Goal: Task Accomplishment & Management: Complete application form

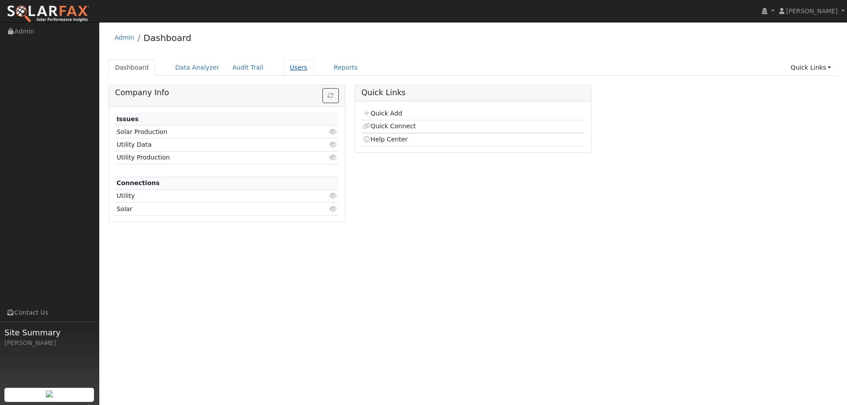
click at [283, 68] on link "Users" at bounding box center [298, 68] width 31 height 16
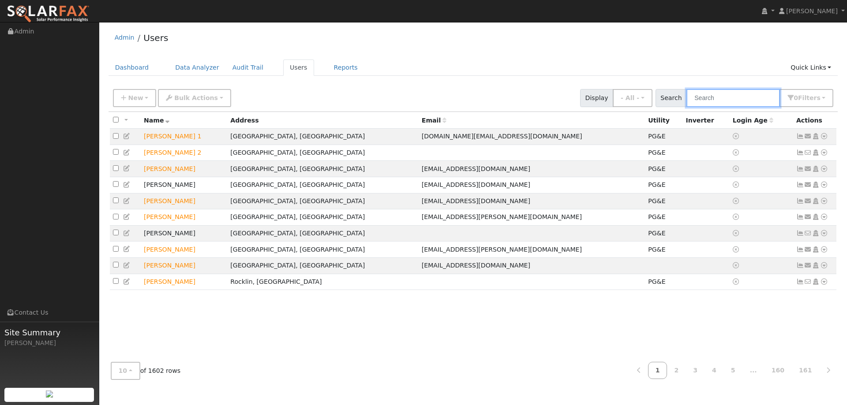
click at [732, 100] on input "text" at bounding box center [732, 98] width 93 height 18
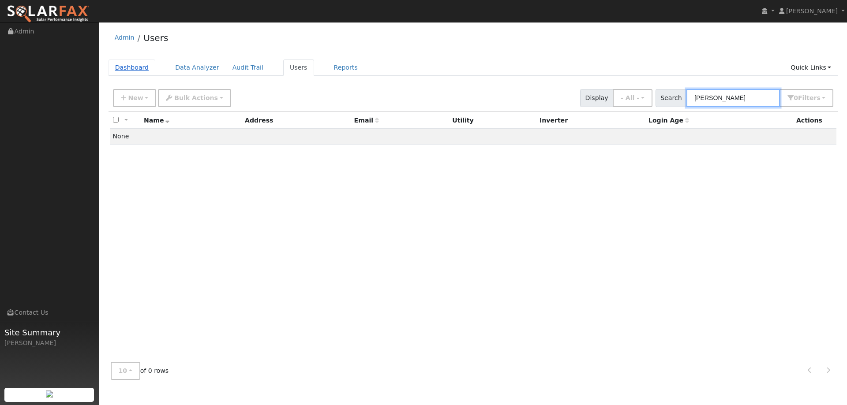
type input "Mike Lip"
click at [125, 67] on link "Dashboard" at bounding box center [131, 68] width 47 height 16
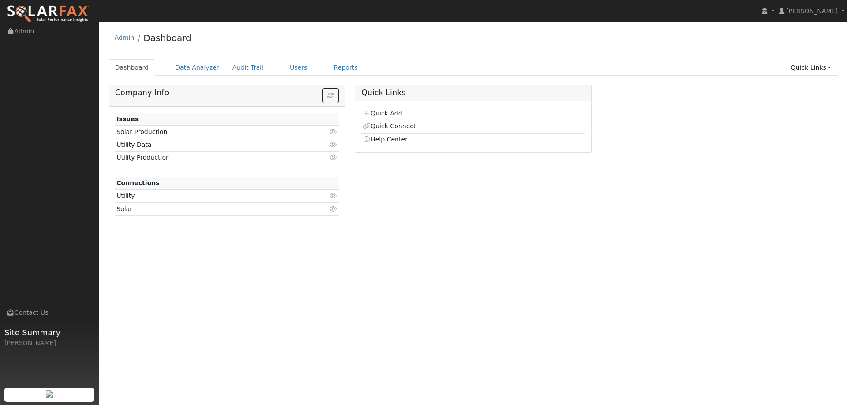
click at [386, 116] on link "Quick Add" at bounding box center [381, 113] width 39 height 7
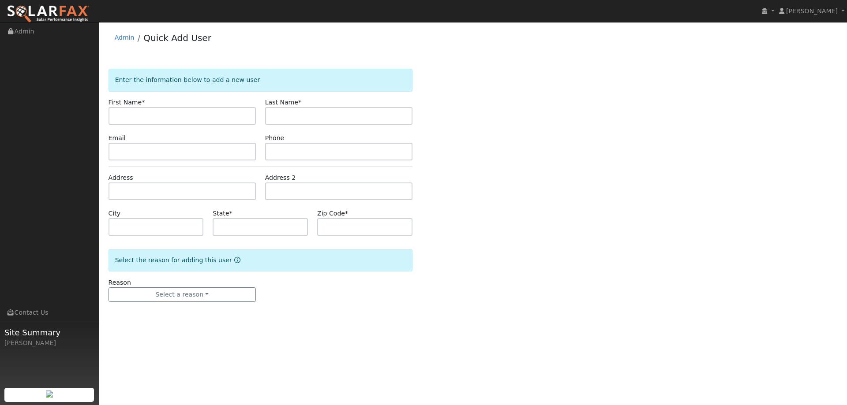
click at [210, 120] on input "text" at bounding box center [181, 116] width 147 height 18
type input "Mike"
click at [297, 107] on label "Last Name *" at bounding box center [283, 102] width 36 height 9
click at [314, 113] on input "text" at bounding box center [338, 116] width 147 height 18
type input "Lipstein"
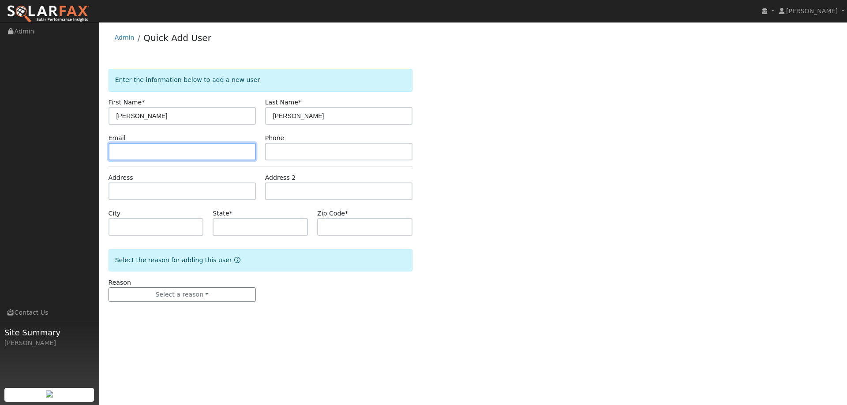
click at [208, 146] on input "text" at bounding box center [181, 152] width 147 height 18
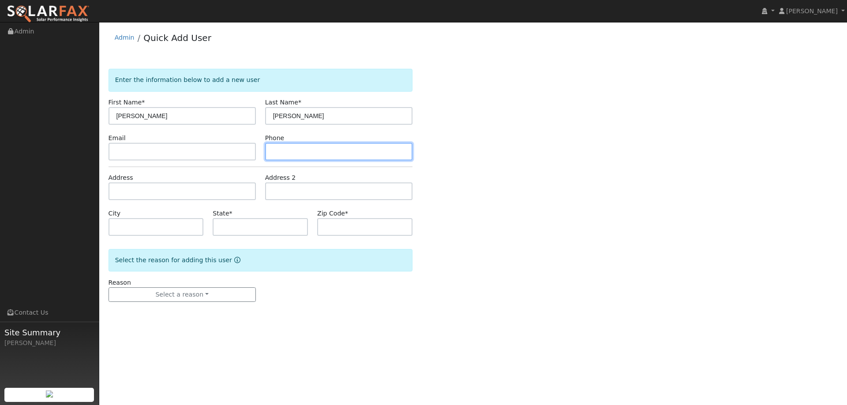
click at [303, 152] on input "text" at bounding box center [338, 152] width 147 height 18
paste input "(509) 879-4778"
type input "(509) 879-4778"
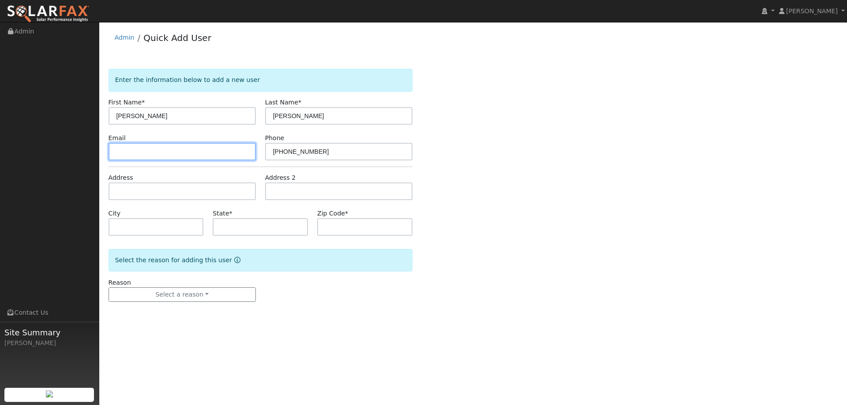
click at [242, 151] on input "text" at bounding box center [181, 152] width 147 height 18
paste input "mikelipstein@gmail.com"
type input "mikelipstein@gmail.com"
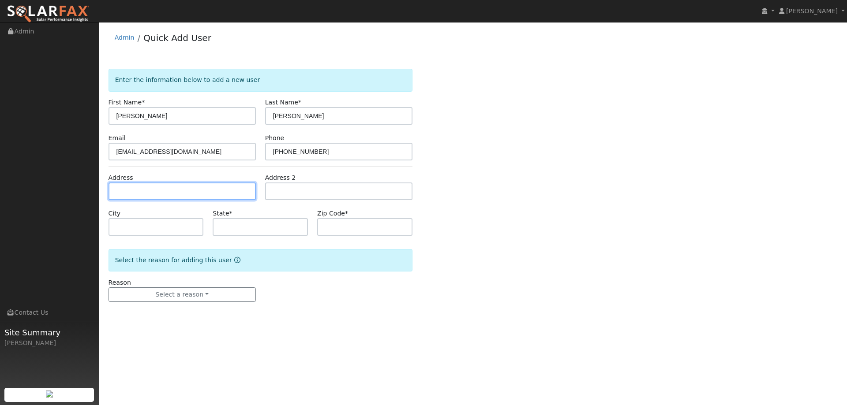
click at [167, 199] on input "text" at bounding box center [181, 192] width 147 height 18
paste input "3409 Leland Street"
type input "3409 Leland Street"
type input "Rocklin"
type input "CA"
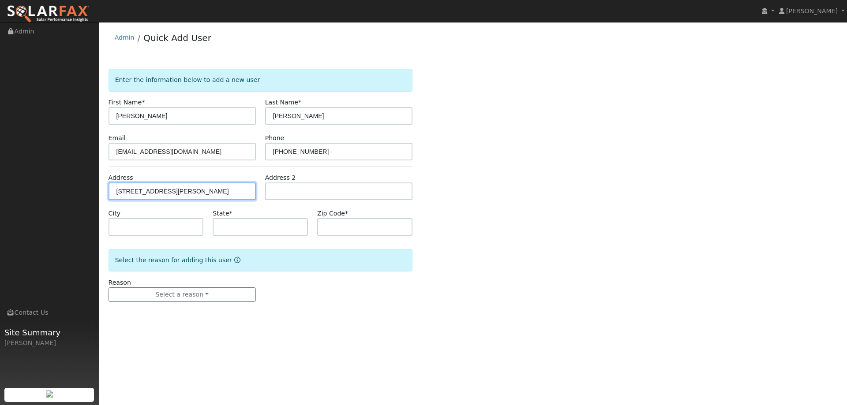
type input "95765"
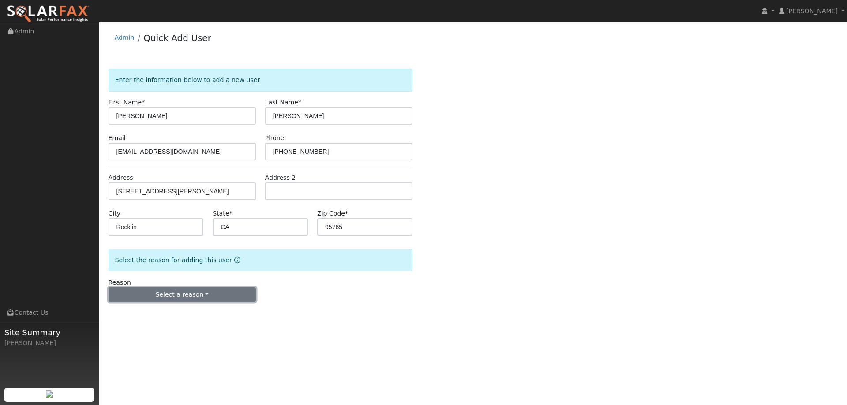
click at [163, 289] on button "Select a reason" at bounding box center [181, 294] width 147 height 15
click at [156, 314] on link "New lead" at bounding box center [157, 313] width 97 height 12
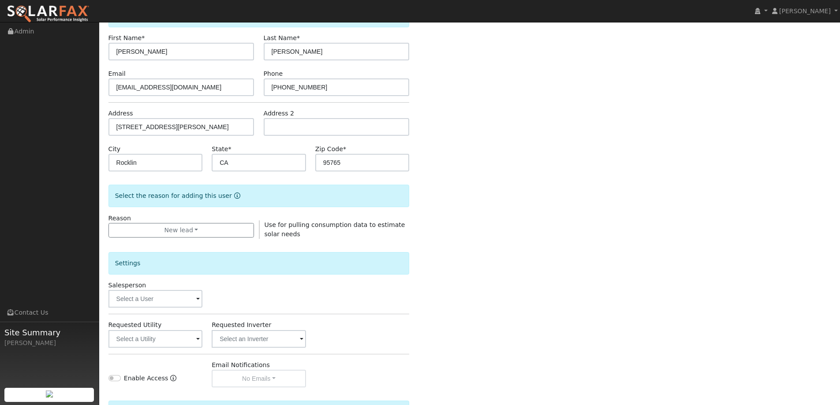
scroll to position [132, 0]
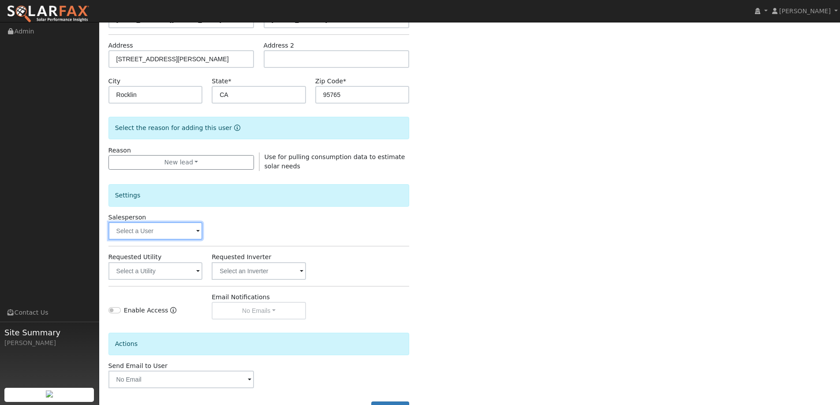
click at [179, 229] on input "text" at bounding box center [155, 231] width 94 height 18
type input "ti"
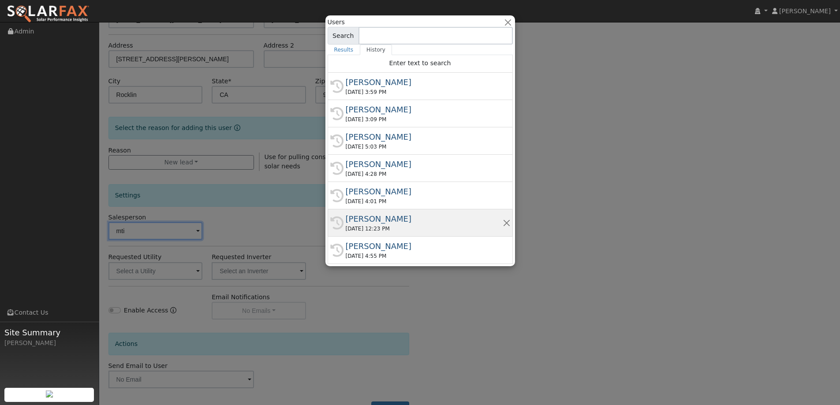
type input "mti"
click at [417, 220] on div "Tim Tedder" at bounding box center [424, 219] width 157 height 12
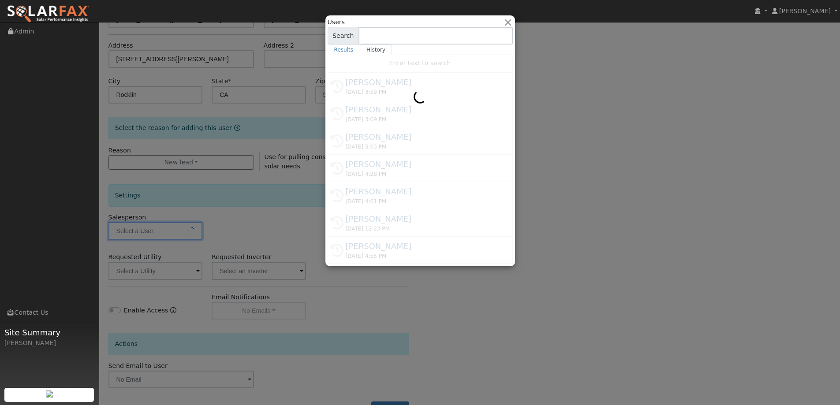
type input "Tim Tedder"
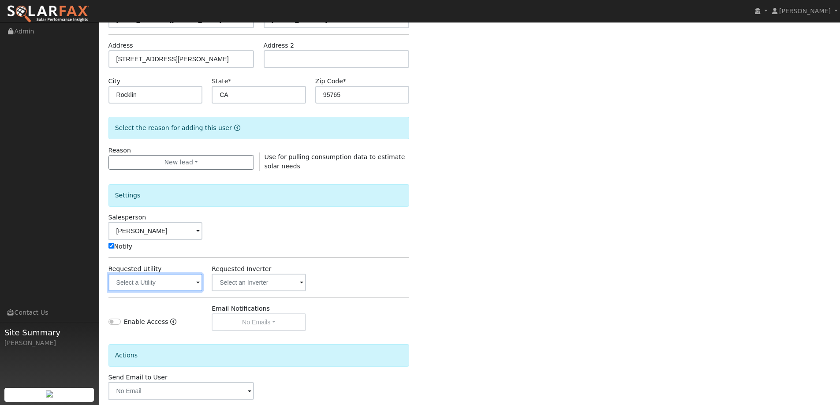
click at [168, 274] on input "text" at bounding box center [155, 283] width 94 height 18
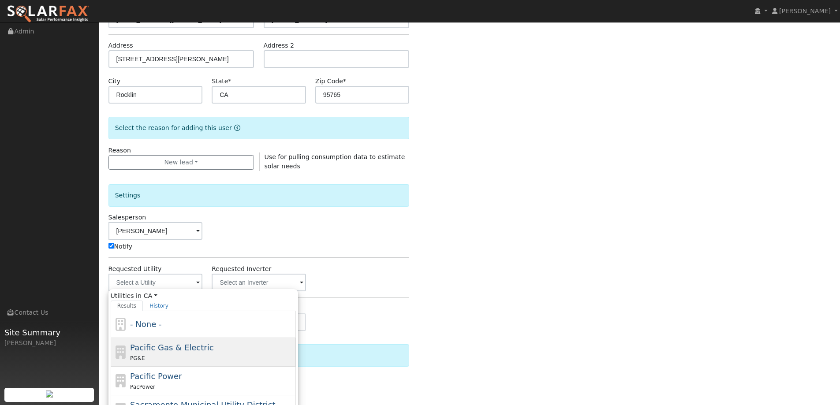
click at [169, 346] on span "Pacific Gas & Electric" at bounding box center [171, 347] width 83 height 9
type input "Pacific Gas & Electric"
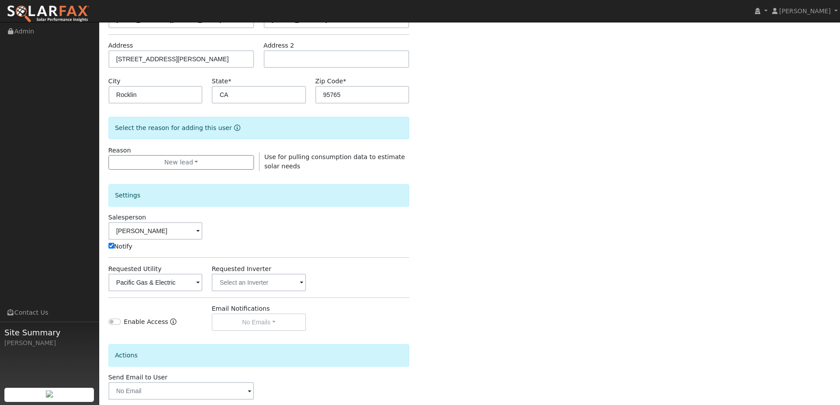
click at [466, 255] on div "Enter the information below to add a new user First Name * Mike Last Name * Lip…" at bounding box center [469, 191] width 723 height 509
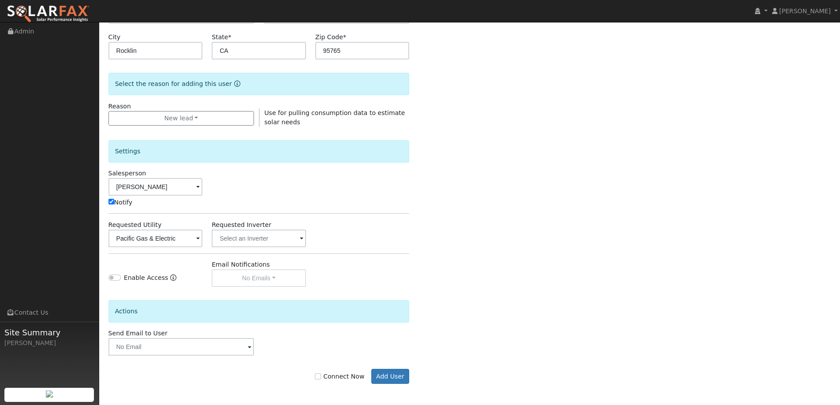
scroll to position [177, 0]
drag, startPoint x: 349, startPoint y: 380, endPoint x: 360, endPoint y: 376, distance: 11.9
click at [350, 380] on div "Connect Now Add User" at bounding box center [259, 375] width 310 height 15
click at [344, 376] on label "Connect Now" at bounding box center [339, 375] width 49 height 9
click at [321, 376] on input "Connect Now" at bounding box center [318, 376] width 6 height 6
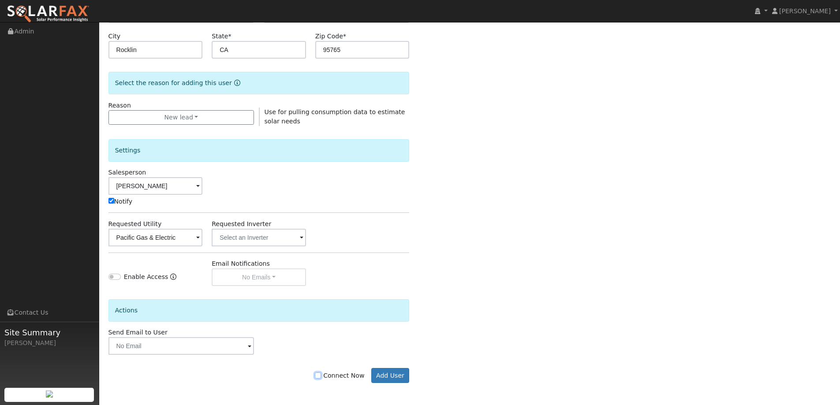
checkbox input "true"
click at [388, 377] on button "Add User" at bounding box center [390, 375] width 38 height 15
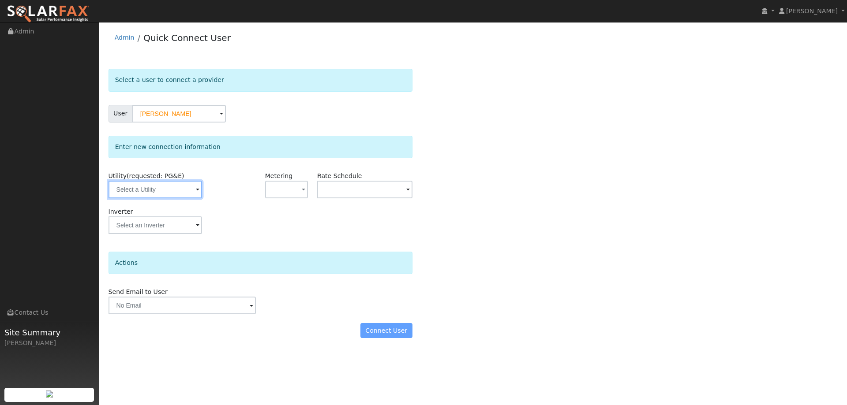
click at [190, 189] on input "text" at bounding box center [154, 190] width 93 height 18
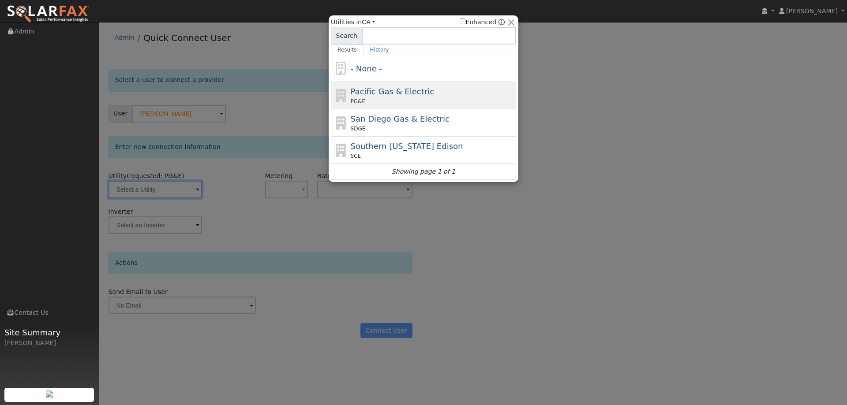
click at [399, 96] on span "Pacific Gas & Electric" at bounding box center [392, 91] width 83 height 9
type input "PG&E"
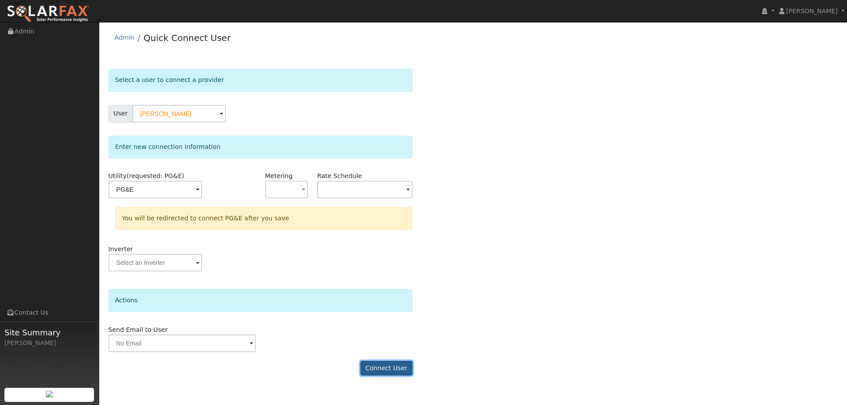
click at [395, 372] on button "Connect User" at bounding box center [386, 368] width 52 height 15
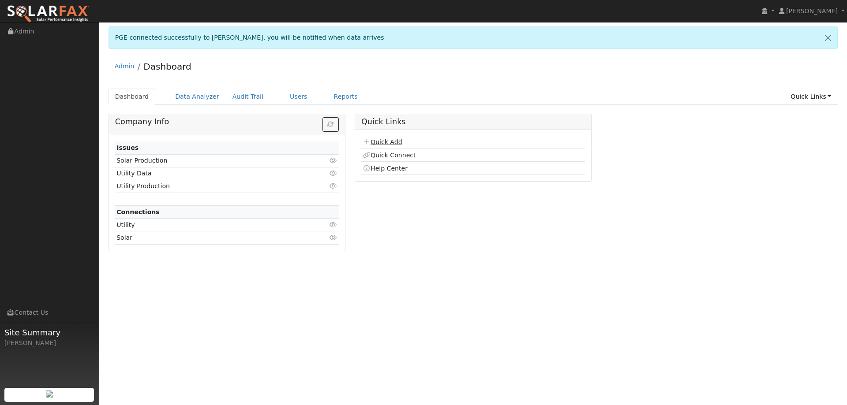
click at [399, 141] on link "Quick Add" at bounding box center [381, 141] width 39 height 7
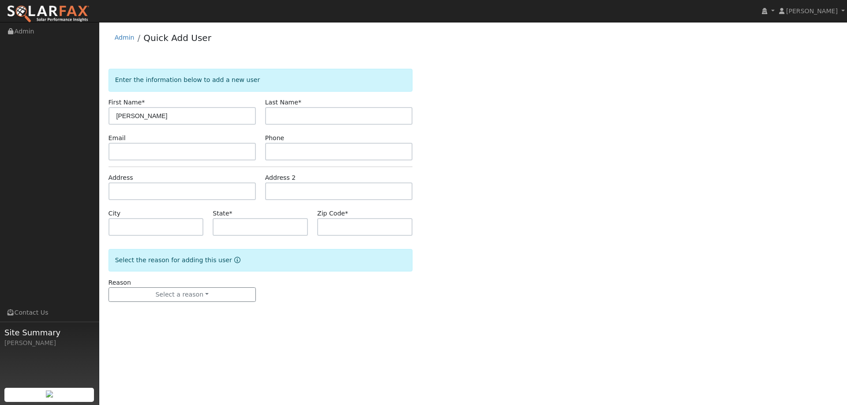
type input "Julio"
click at [287, 157] on input "text" at bounding box center [338, 152] width 147 height 18
paste input "1202620446-6"
type input "1202620446-6"
drag, startPoint x: 320, startPoint y: 147, endPoint x: 265, endPoint y: 146, distance: 54.2
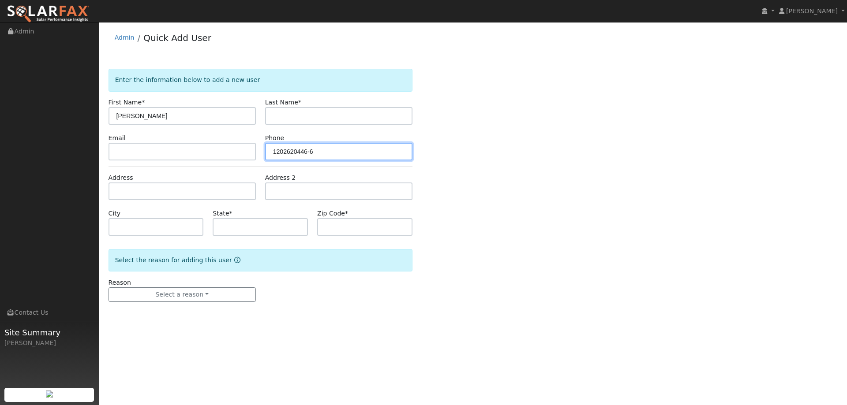
click at [265, 146] on input "1202620446-6" at bounding box center [338, 152] width 147 height 18
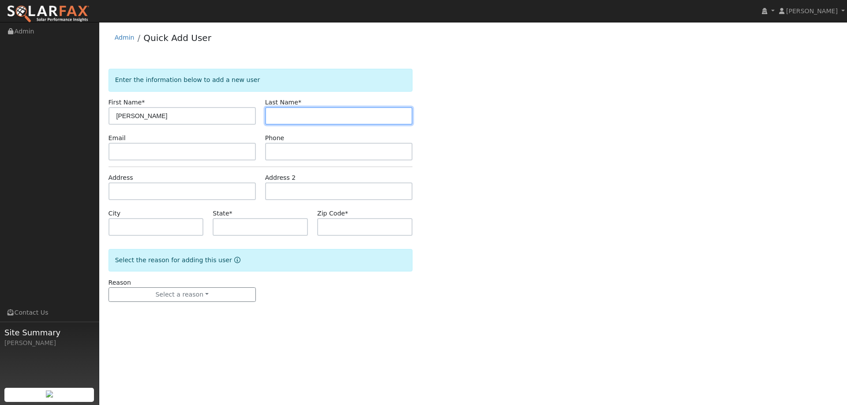
drag, startPoint x: 287, startPoint y: 118, endPoint x: 296, endPoint y: 117, distance: 8.9
click at [287, 118] on input "text" at bounding box center [338, 116] width 147 height 18
type input "<"
type input "Martinez"
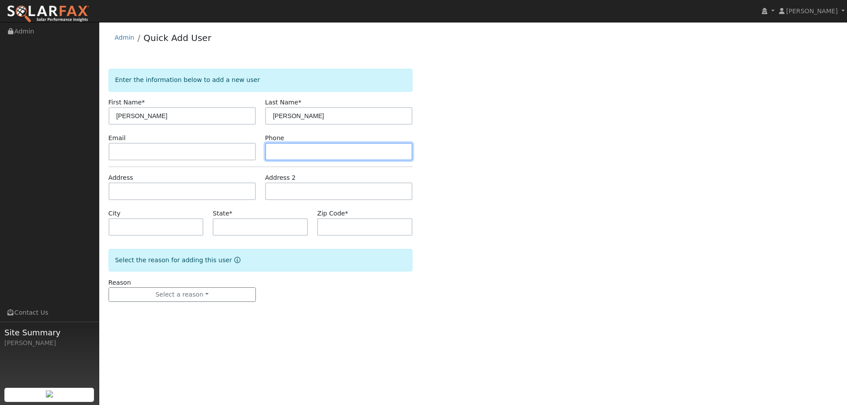
drag, startPoint x: 273, startPoint y: 147, endPoint x: 267, endPoint y: 149, distance: 6.7
click at [273, 147] on input "text" at bounding box center [338, 152] width 147 height 18
paste input "(916) 475-6018"
type input "(916) 475-6018"
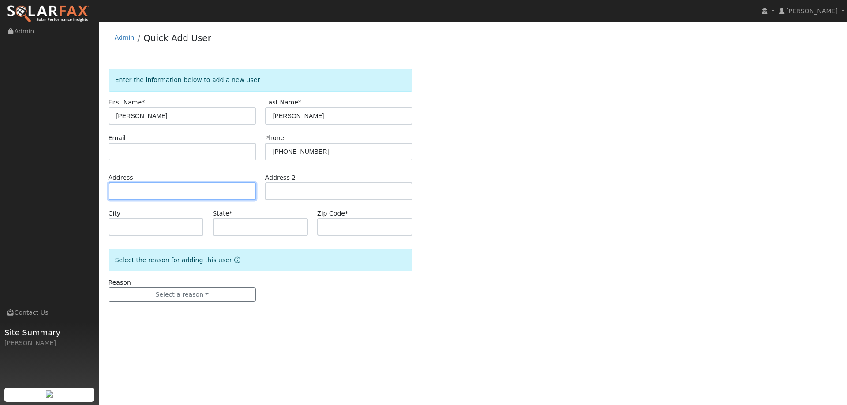
click at [163, 192] on input "text" at bounding box center [181, 192] width 147 height 18
paste input "5818 Pebble Creek Dr"
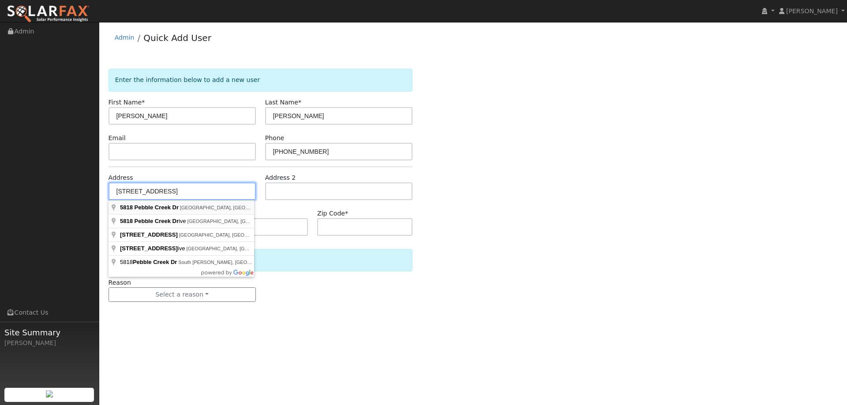
type input "5818 Pebble Creek Drive"
type input "Rocklin"
type input "CA"
type input "95765"
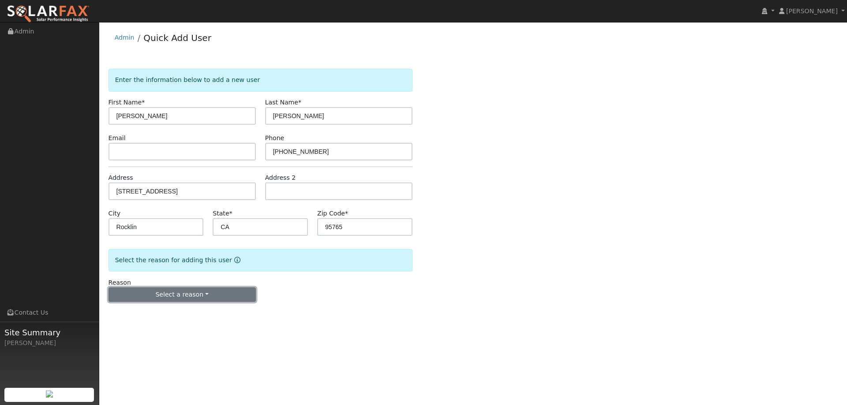
click at [184, 299] on button "Select a reason" at bounding box center [181, 294] width 147 height 15
click at [162, 315] on link "New lead" at bounding box center [157, 313] width 97 height 12
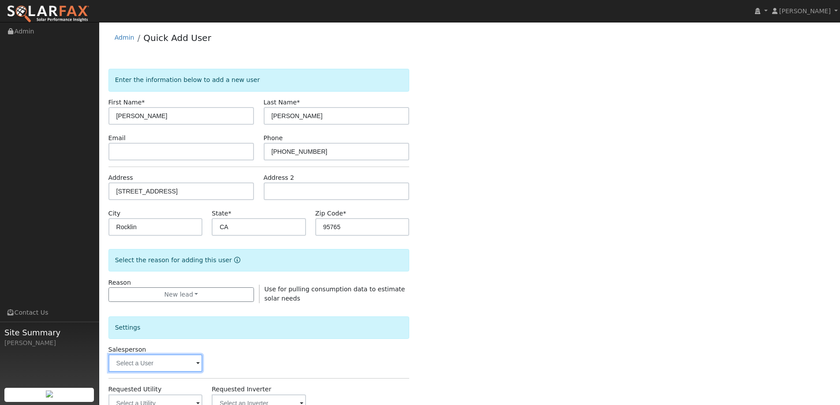
click at [154, 362] on input "text" at bounding box center [155, 363] width 94 height 18
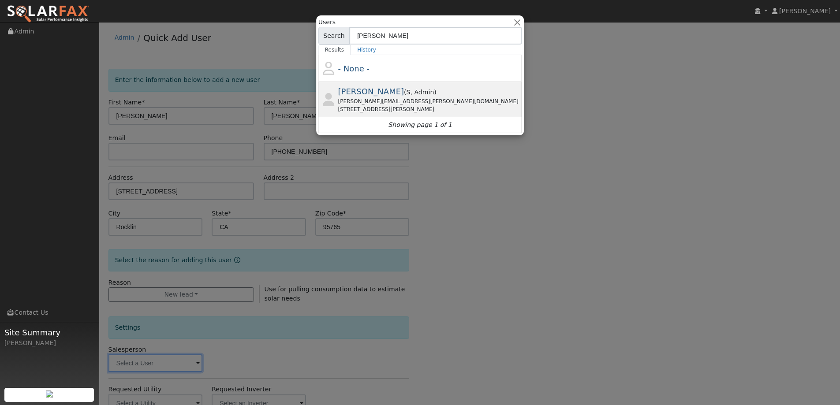
type input "tim"
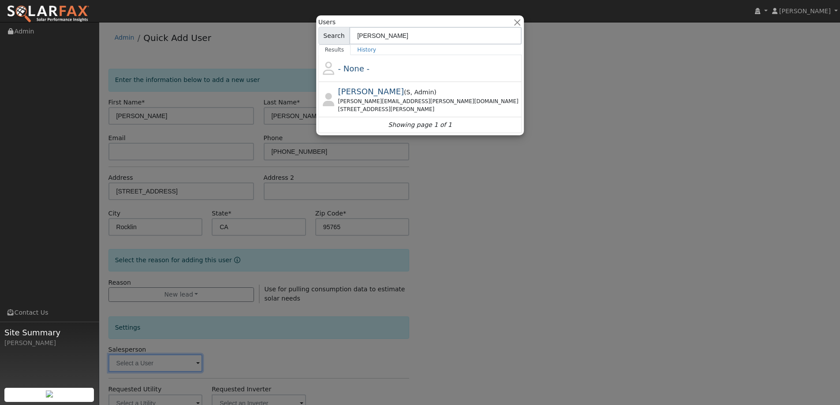
click at [410, 90] on span ", Admin" at bounding box center [422, 92] width 24 height 7
type input "Tim Tedder"
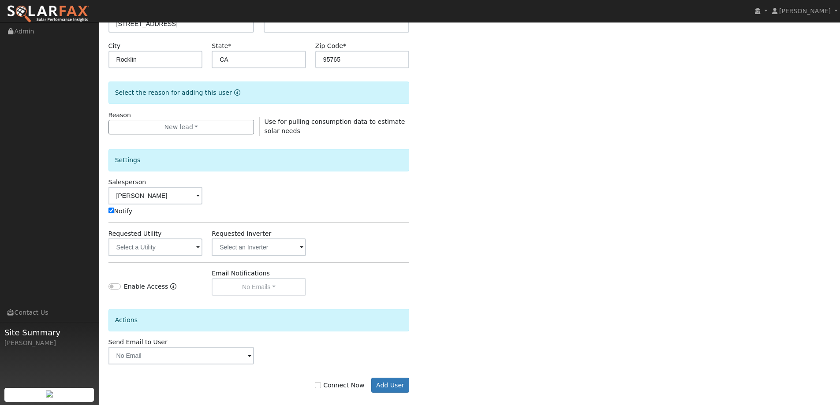
scroll to position [176, 0]
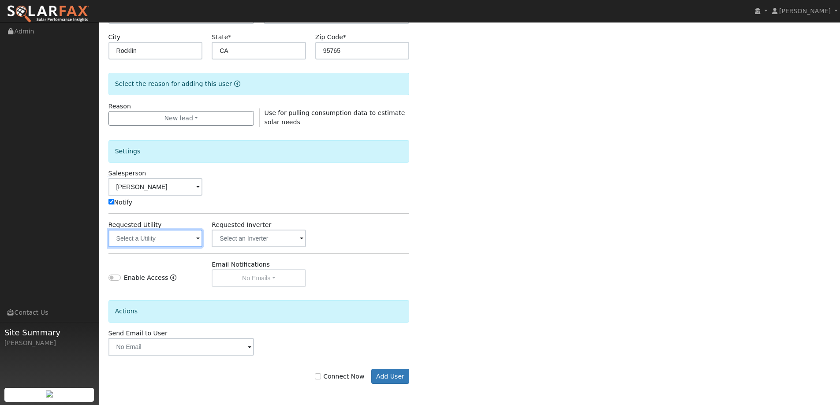
click at [180, 239] on input "text" at bounding box center [155, 239] width 94 height 18
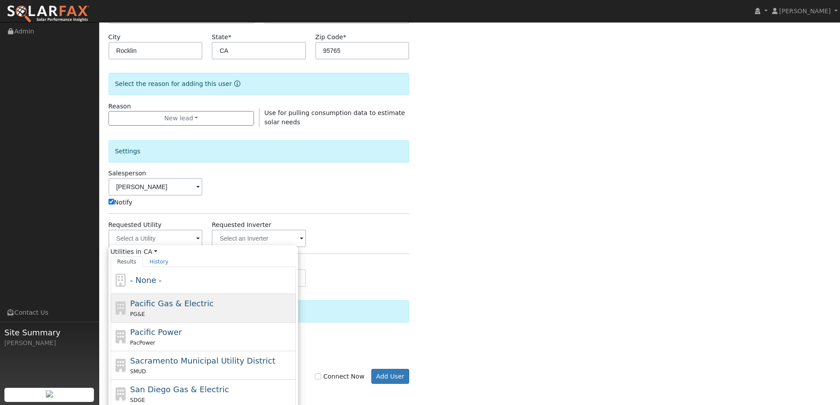
click at [166, 301] on span "Pacific Gas & Electric" at bounding box center [171, 303] width 83 height 9
type input "Pacific Gas & Electric"
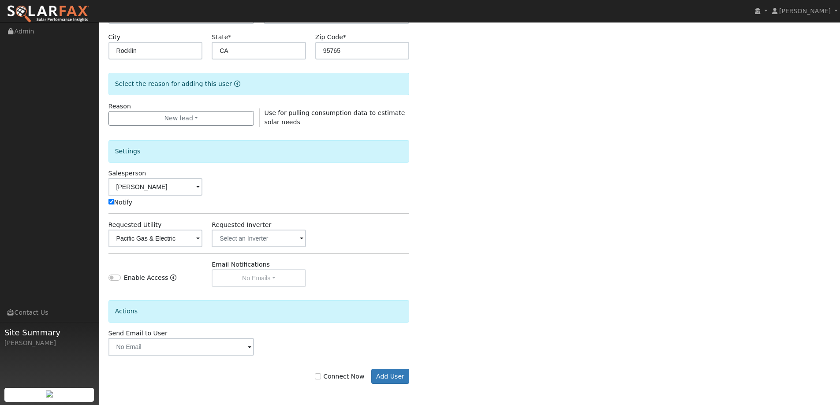
click at [363, 378] on label "Connect Now" at bounding box center [339, 376] width 49 height 9
click at [321, 378] on input "Connect Now" at bounding box center [318, 376] width 6 height 6
checkbox input "true"
click at [385, 376] on button "Add User" at bounding box center [390, 376] width 38 height 15
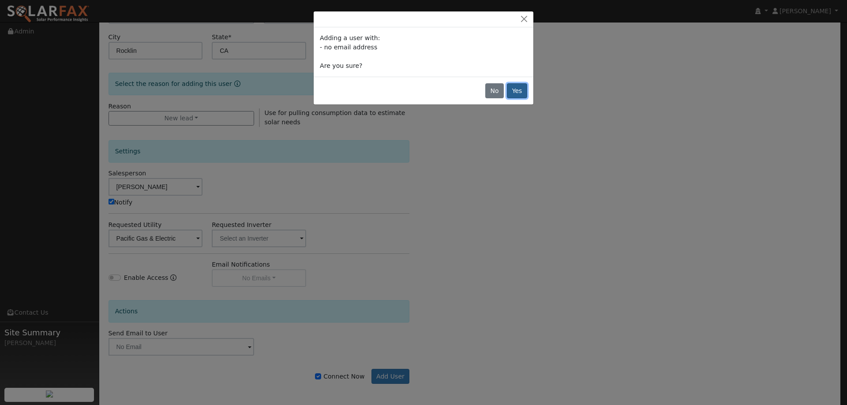
click at [518, 89] on button "Yes" at bounding box center [517, 90] width 20 height 15
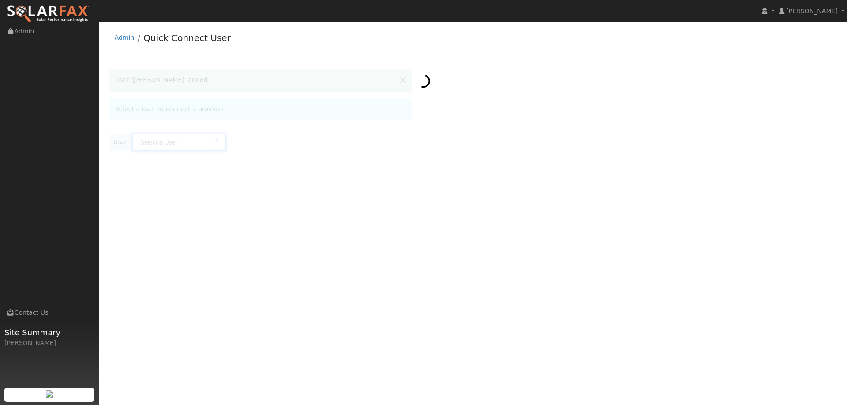
type input "[PERSON_NAME]"
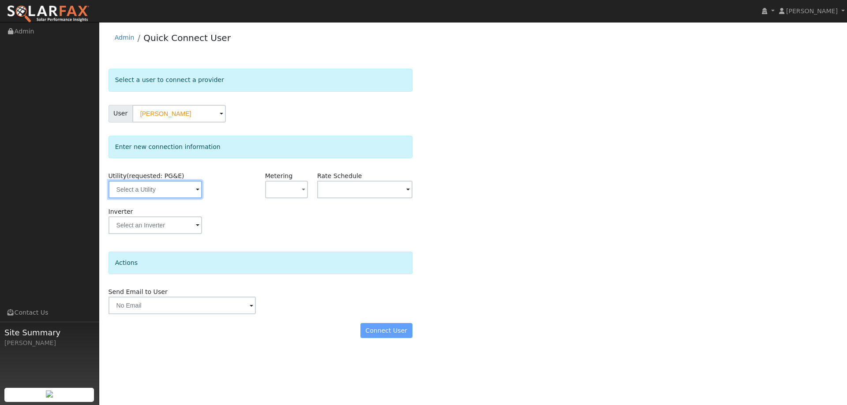
click at [175, 185] on input "text" at bounding box center [154, 190] width 93 height 18
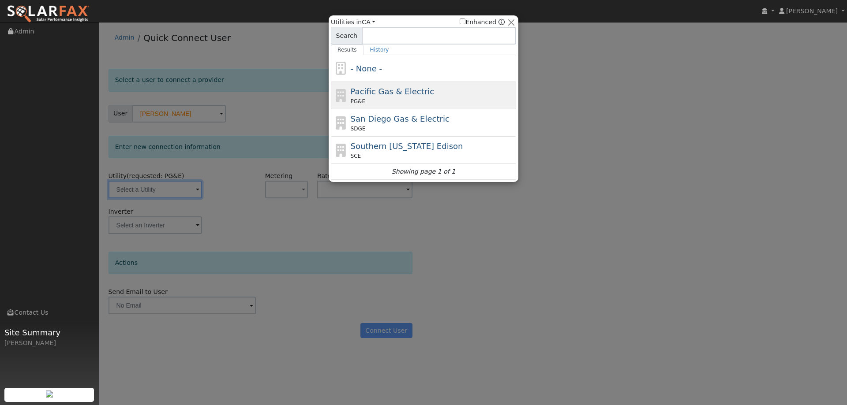
click at [374, 101] on div "PG&E" at bounding box center [433, 101] width 164 height 8
type input "PG&E"
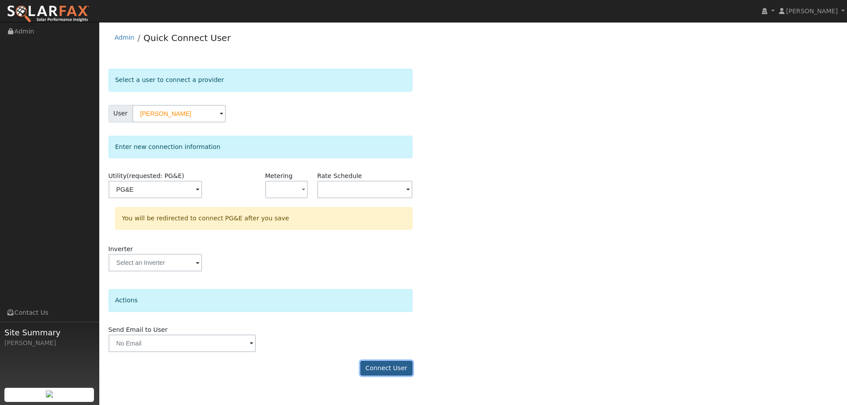
click at [379, 370] on button "Connect User" at bounding box center [386, 368] width 52 height 15
